Goal: Task Accomplishment & Management: Use online tool/utility

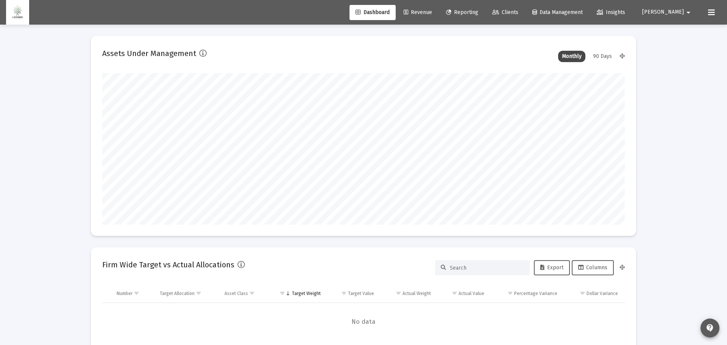
type input "[DATE]"
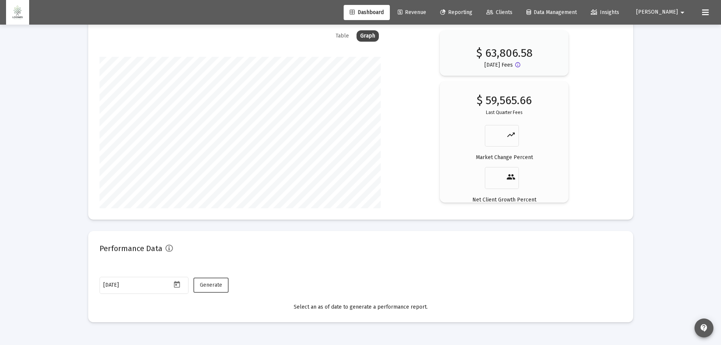
click at [200, 282] on span "Generate" at bounding box center [211, 285] width 22 height 6
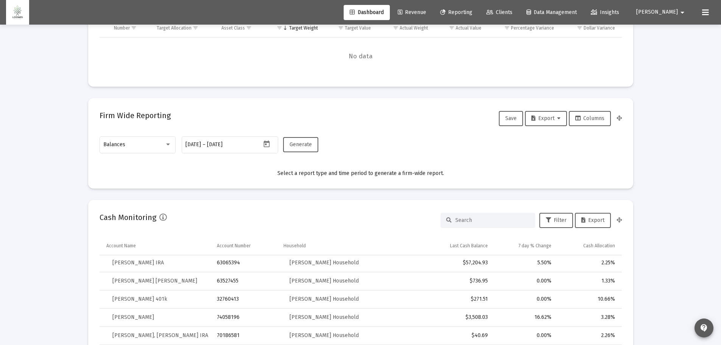
scroll to position [255, 0]
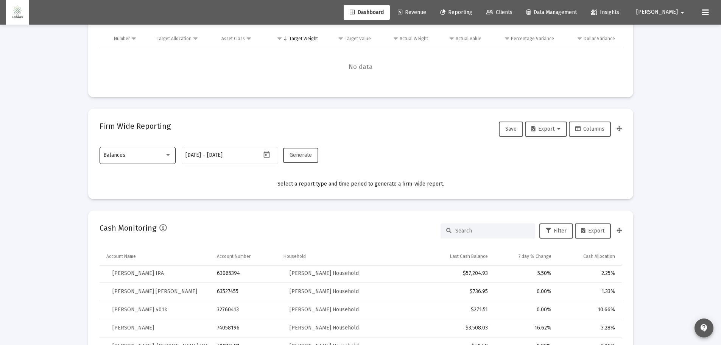
click at [142, 157] on div "Balances" at bounding box center [133, 155] width 61 height 6
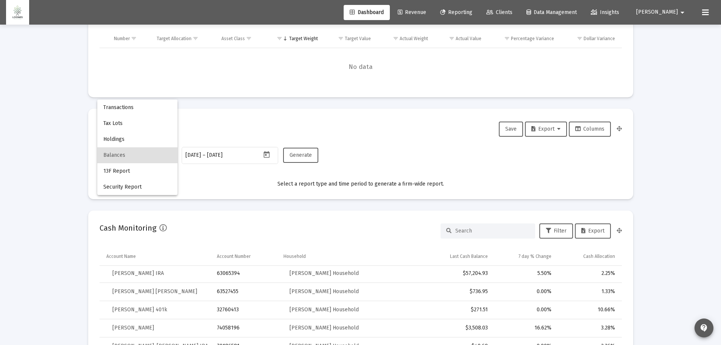
click at [221, 126] on div at bounding box center [360, 172] width 721 height 345
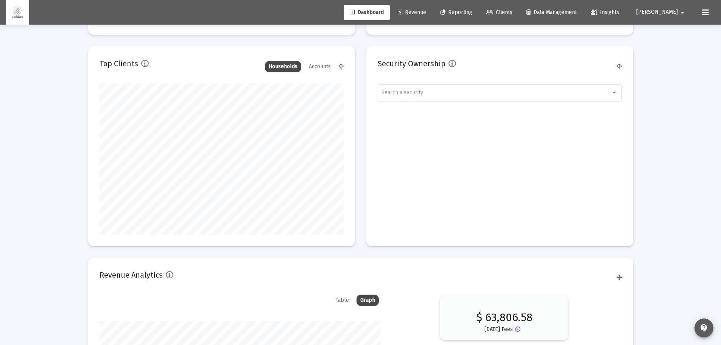
scroll to position [1163, 0]
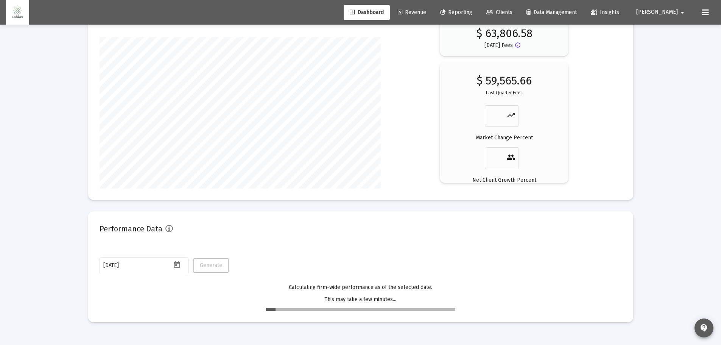
drag, startPoint x: 337, startPoint y: 319, endPoint x: 270, endPoint y: 285, distance: 75.5
click at [335, 318] on mat-card "Performance Data [DATE] Generate Calculating firm-wide performance as of the se…" at bounding box center [360, 266] width 545 height 111
click at [118, 266] on input "[DATE]" at bounding box center [137, 265] width 68 height 6
click at [175, 264] on icon "Open calendar" at bounding box center [177, 265] width 8 height 8
click at [132, 268] on div at bounding box center [360, 172] width 721 height 345
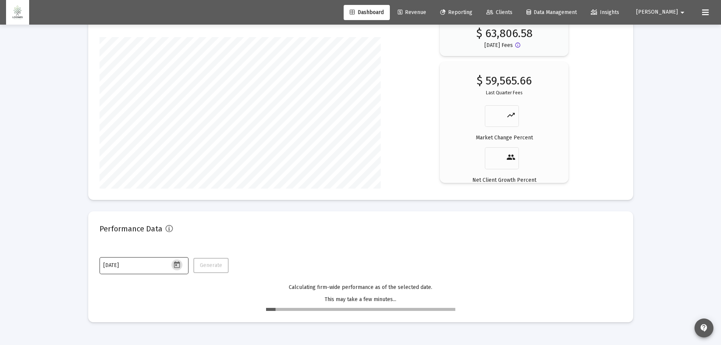
click at [128, 265] on input "[DATE]" at bounding box center [137, 265] width 68 height 6
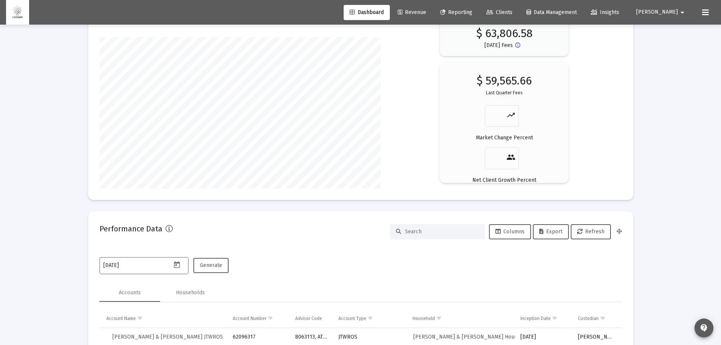
type input "[DATE]"
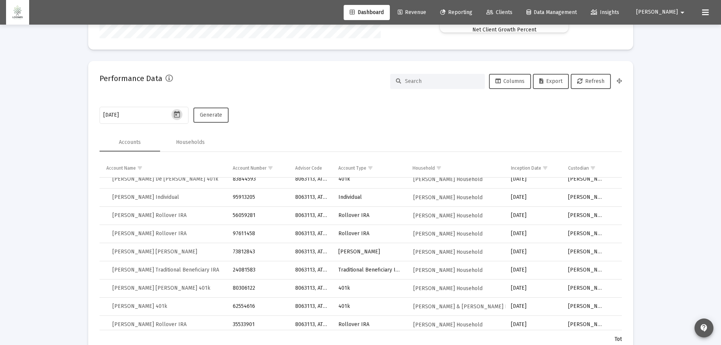
scroll to position [76, 0]
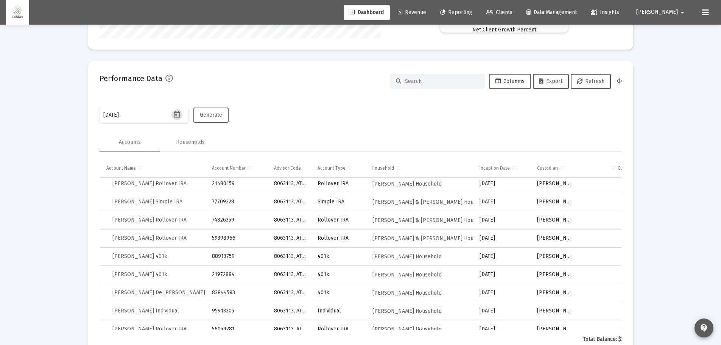
click at [511, 84] on span "Columns" at bounding box center [510, 81] width 29 height 6
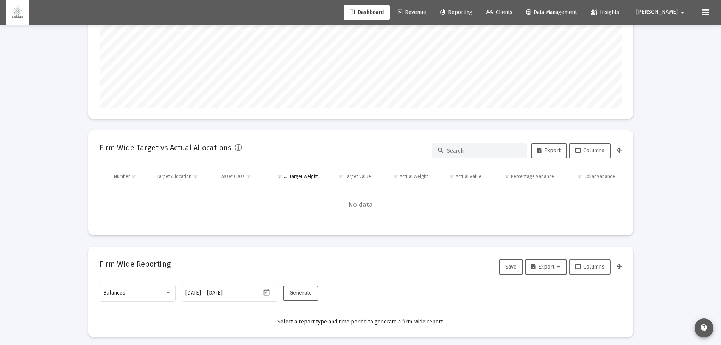
scroll to position [114, 0]
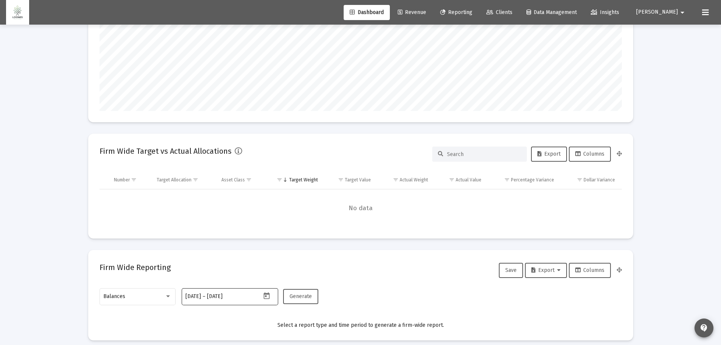
click at [269, 296] on icon "Open calendar" at bounding box center [267, 295] width 6 height 7
click at [217, 296] on div at bounding box center [360, 172] width 721 height 345
click at [217, 296] on input "[DATE]" at bounding box center [225, 296] width 36 height 6
click at [266, 294] on icon "Open calendar" at bounding box center [267, 295] width 6 height 7
click at [209, 296] on div at bounding box center [360, 172] width 721 height 345
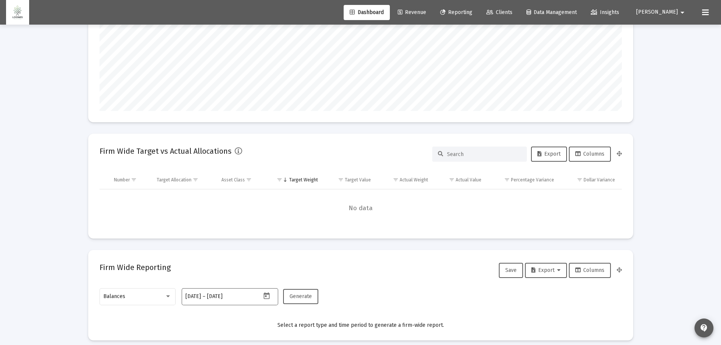
click at [201, 296] on input "[DATE]" at bounding box center [193, 296] width 16 height 6
type input "0001-01-20"
click at [218, 294] on input "[DATE]" at bounding box center [225, 296] width 36 height 6
click at [219, 294] on input "[DATE]" at bounding box center [237, 296] width 36 height 6
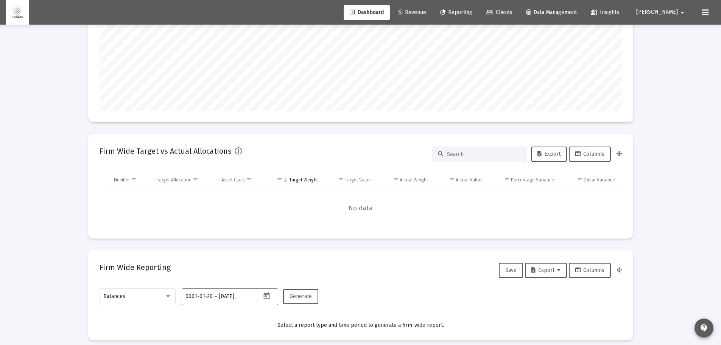
click at [219, 294] on input "[DATE]" at bounding box center [237, 296] width 36 height 6
click at [210, 296] on input "0001-01-20" at bounding box center [198, 296] width 27 height 6
click at [222, 293] on input "[DATE]" at bounding box center [237, 296] width 36 height 6
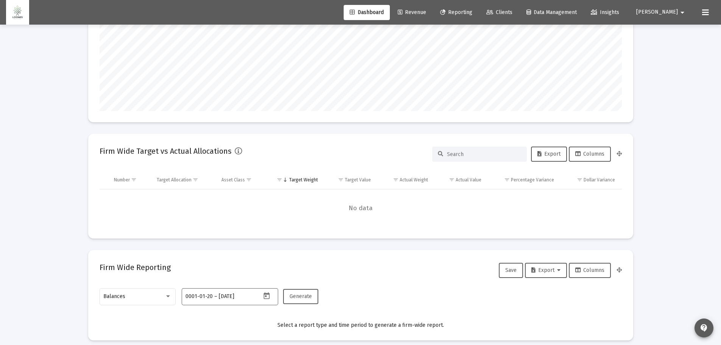
type input "[DATE]"
click at [295, 295] on span "Generate" at bounding box center [301, 296] width 22 height 6
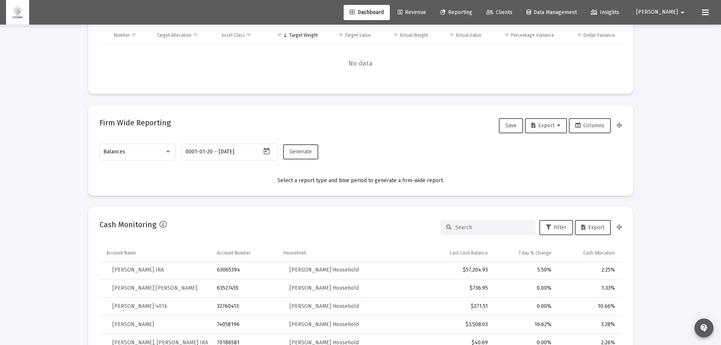
scroll to position [265, 0]
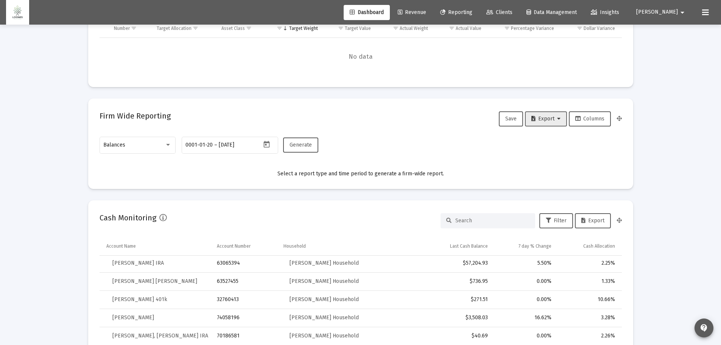
click at [541, 117] on span "Export" at bounding box center [545, 118] width 29 height 6
click at [468, 135] on div at bounding box center [360, 172] width 721 height 345
click at [301, 144] on span "Generate" at bounding box center [301, 145] width 22 height 6
click at [140, 148] on div "Balances" at bounding box center [133, 145] width 61 height 6
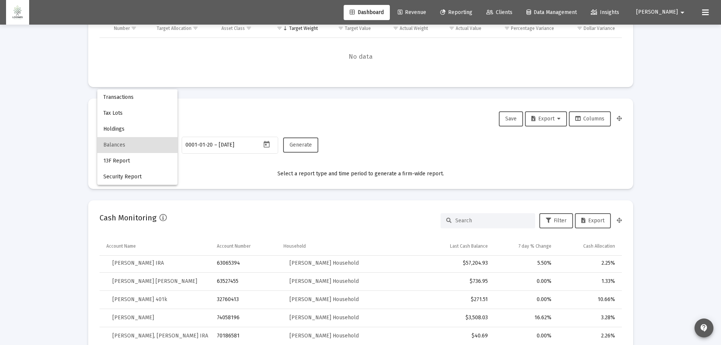
click at [125, 146] on span "Balances" at bounding box center [137, 145] width 68 height 16
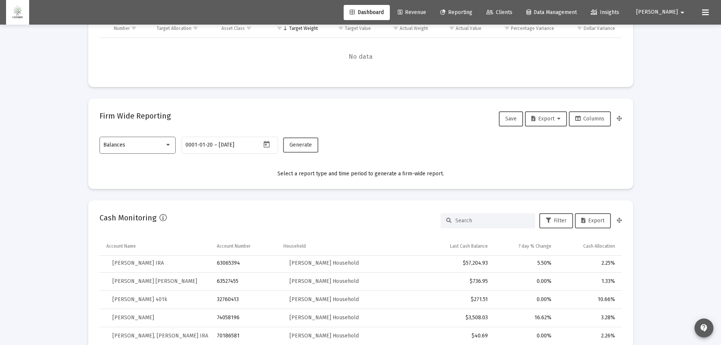
click at [302, 147] on span "Generate" at bounding box center [301, 145] width 22 height 6
click at [552, 123] on button "Export" at bounding box center [546, 118] width 42 height 15
click at [555, 141] on button "Export All Rows" at bounding box center [547, 138] width 51 height 18
click at [502, 114] on button "Save" at bounding box center [511, 118] width 24 height 15
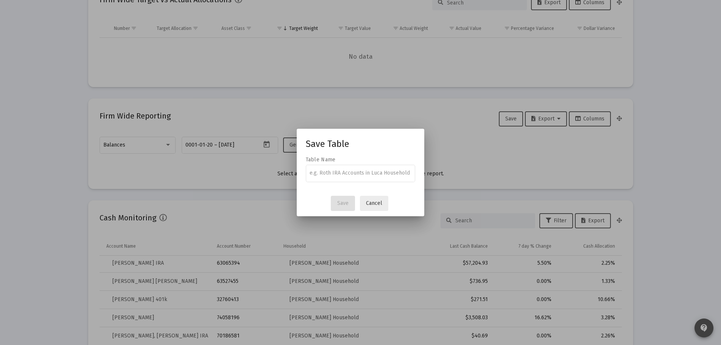
click at [371, 202] on span "Cancel" at bounding box center [374, 203] width 16 height 6
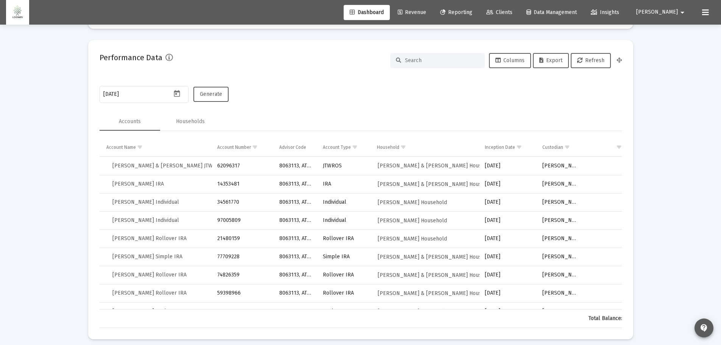
scroll to position [1351, 0]
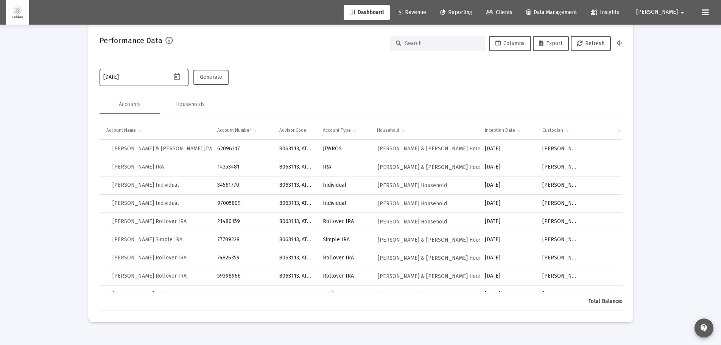
click at [177, 72] on button "Open calendar" at bounding box center [176, 76] width 11 height 11
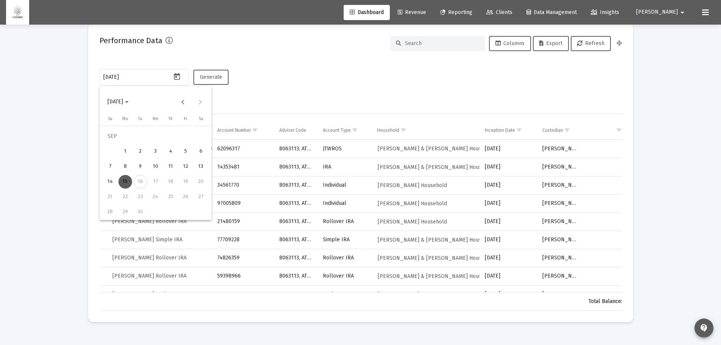
click at [134, 78] on div at bounding box center [360, 172] width 721 height 345
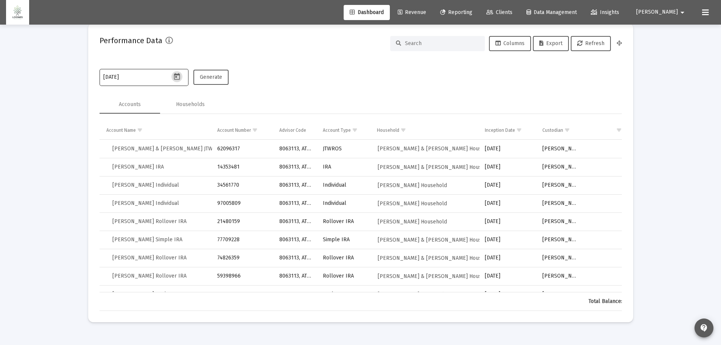
click at [133, 79] on input "[DATE]" at bounding box center [137, 77] width 68 height 6
click at [213, 73] on button "Generate" at bounding box center [210, 77] width 35 height 15
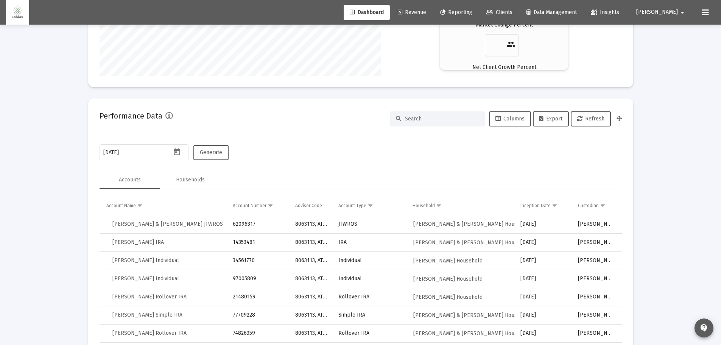
scroll to position [1276, 0]
click at [545, 117] on span "Export" at bounding box center [550, 119] width 23 height 6
click at [181, 152] on icon "Open calendar" at bounding box center [177, 152] width 8 height 8
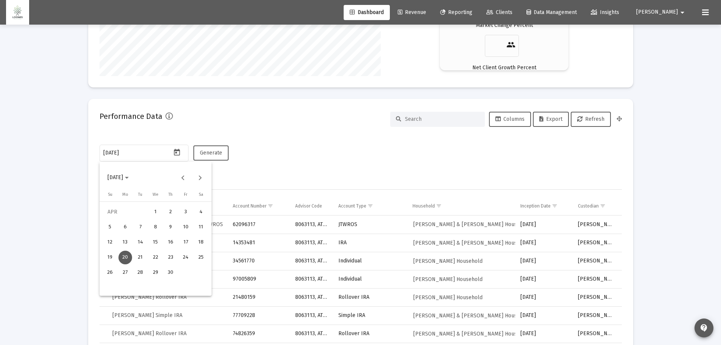
click at [129, 176] on span "[DATE]" at bounding box center [118, 177] width 21 height 6
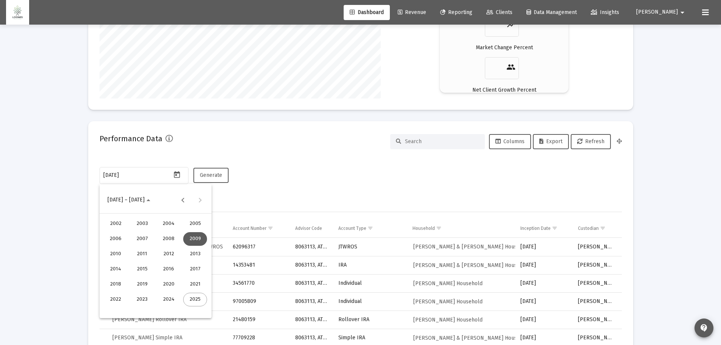
scroll to position [1238, 0]
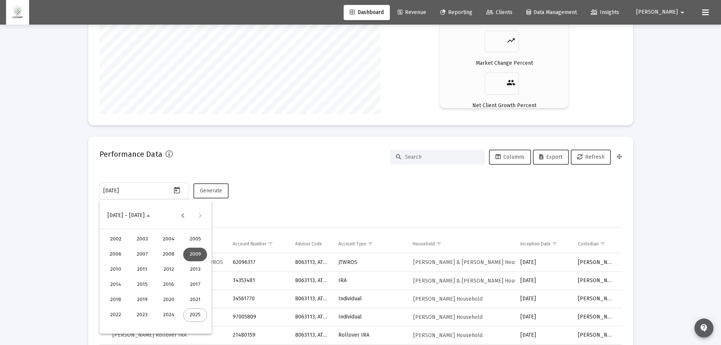
click at [142, 313] on div "2023" at bounding box center [142, 315] width 24 height 14
click at [193, 271] on div "AUG" at bounding box center [195, 270] width 24 height 14
click at [186, 264] on div "4" at bounding box center [186, 265] width 14 height 14
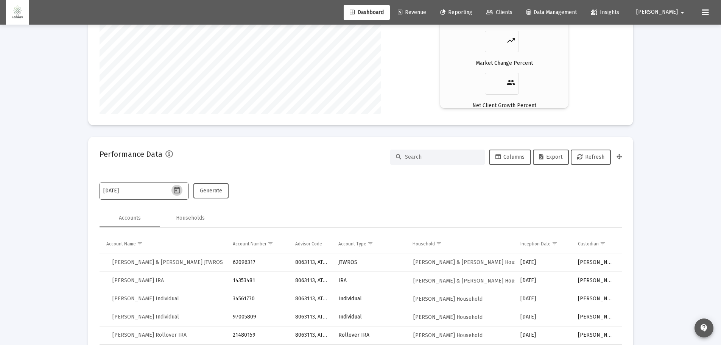
click at [178, 190] on icon "Open calendar" at bounding box center [177, 190] width 8 height 8
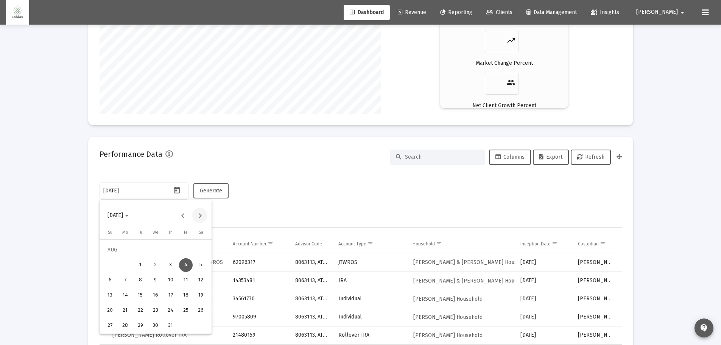
click at [199, 215] on button "Next month" at bounding box center [199, 215] width 15 height 15
click at [127, 267] on div "4" at bounding box center [125, 265] width 14 height 14
type input "[DATE]"
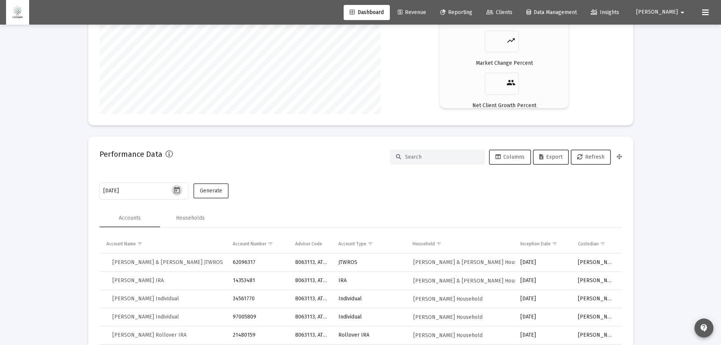
click at [221, 191] on span "Generate" at bounding box center [211, 190] width 22 height 6
click at [545, 156] on span "Export" at bounding box center [550, 157] width 23 height 6
